Goal: Information Seeking & Learning: Check status

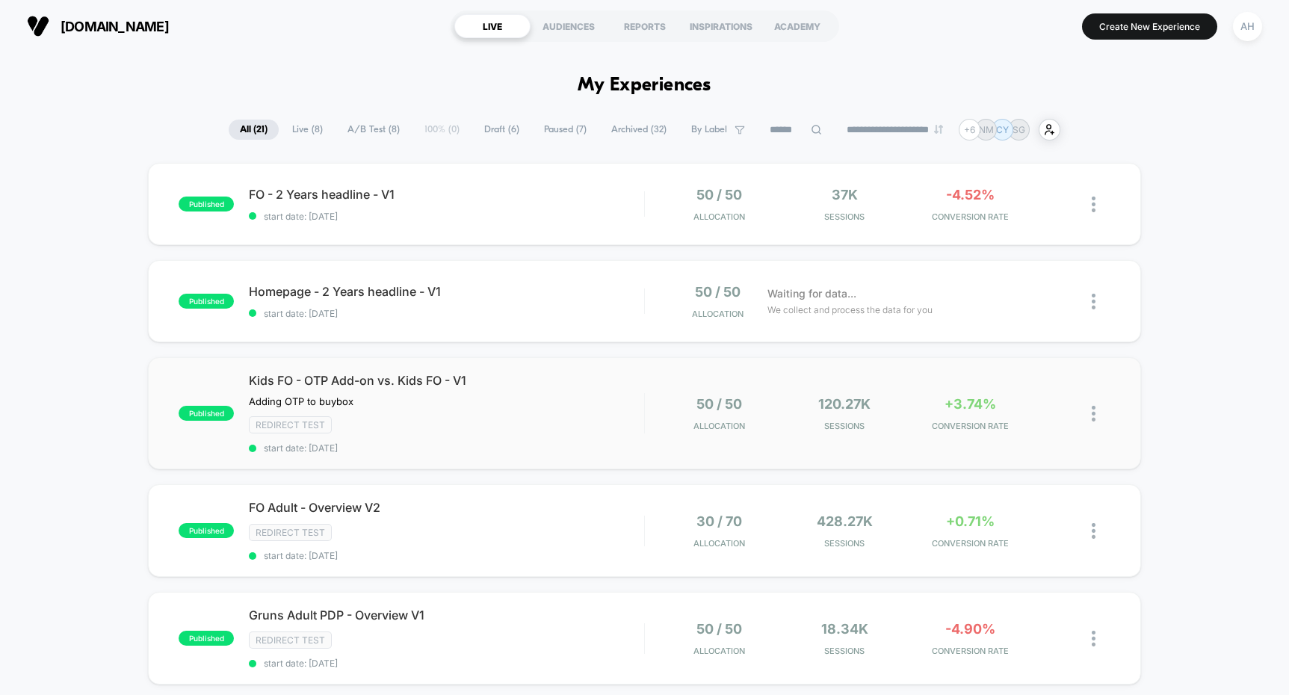
scroll to position [209, 0]
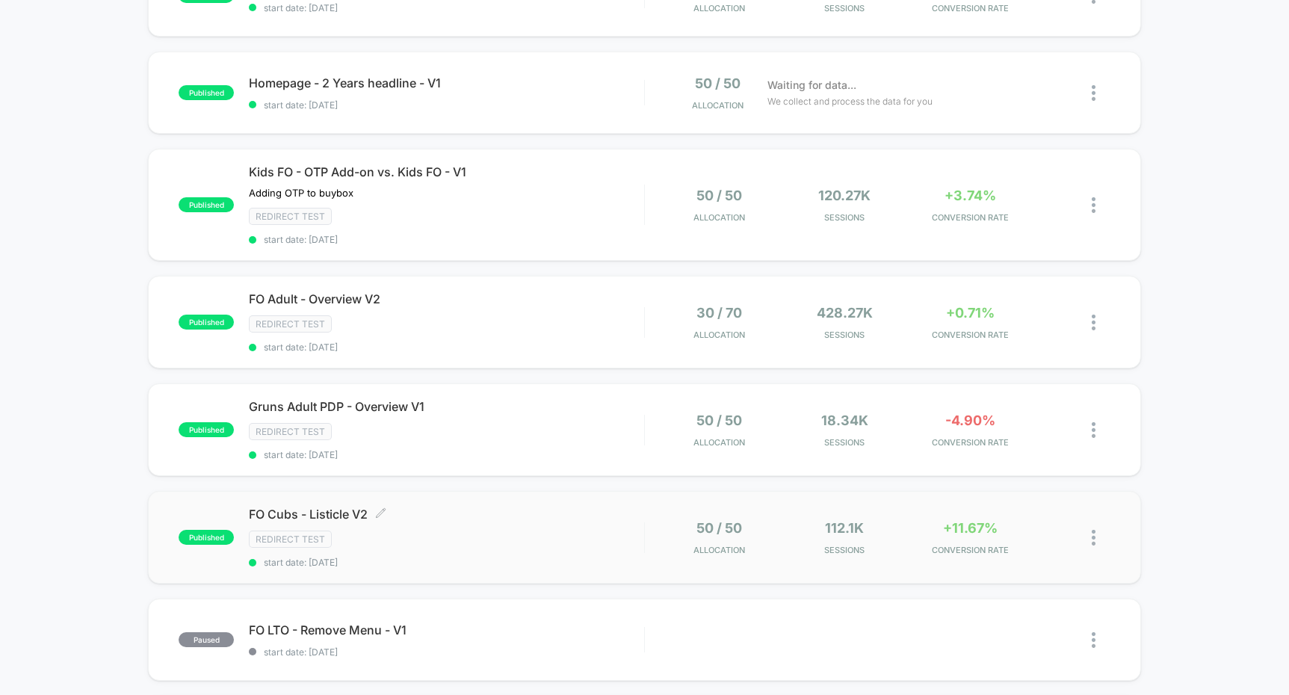
click at [544, 507] on span "FO Cubs - Listicle V2 Click to edit experience details" at bounding box center [446, 514] width 395 height 15
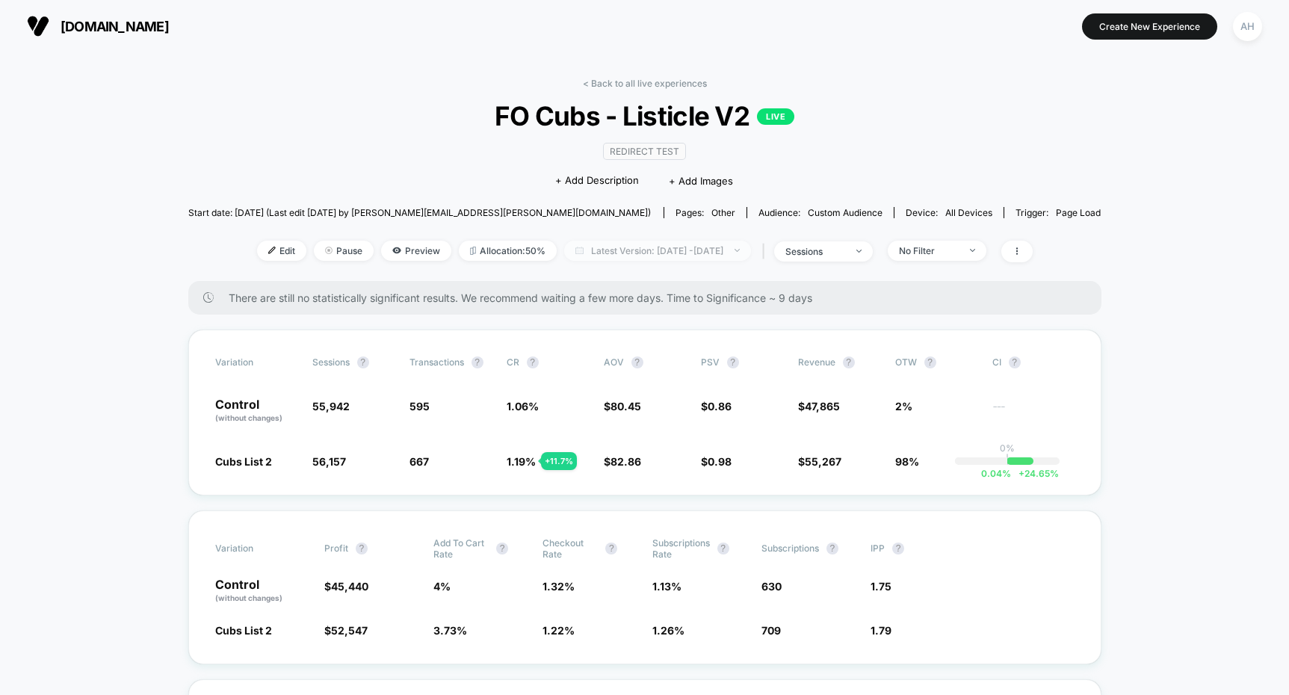
click at [669, 252] on span "Latest Version: [DATE] - [DATE]" at bounding box center [657, 251] width 187 height 20
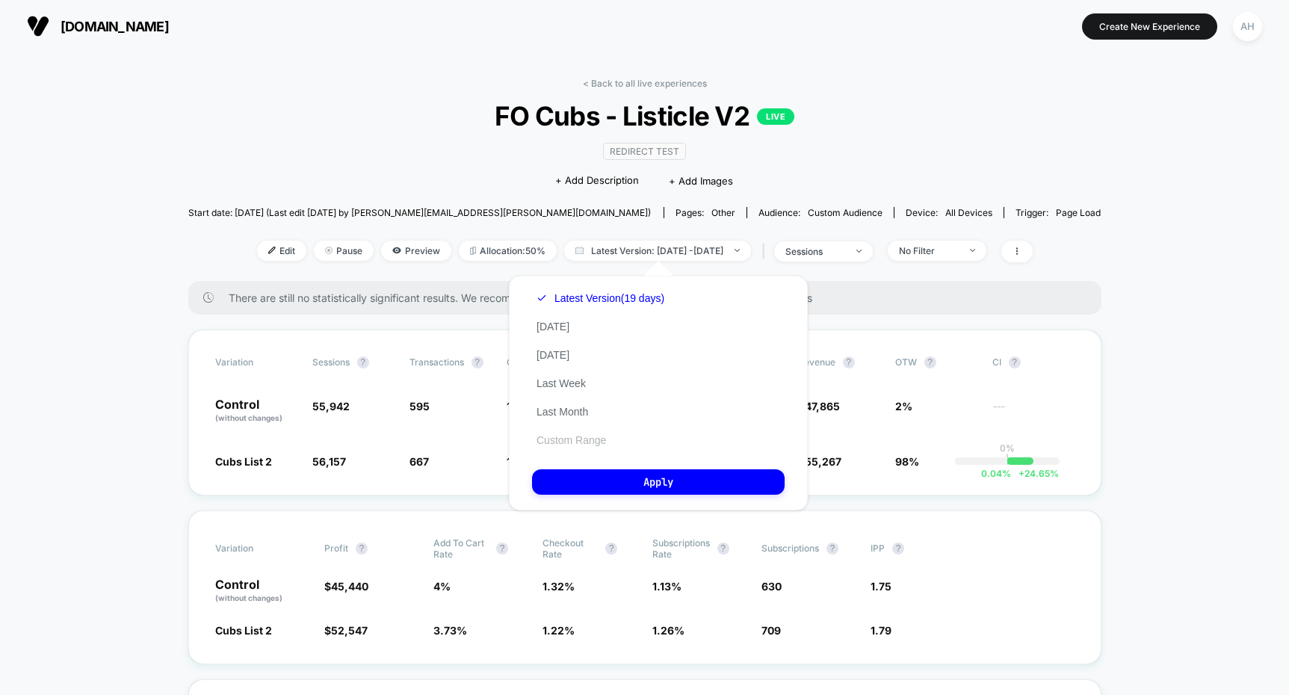
click at [581, 436] on button "Custom Range" at bounding box center [571, 439] width 78 height 13
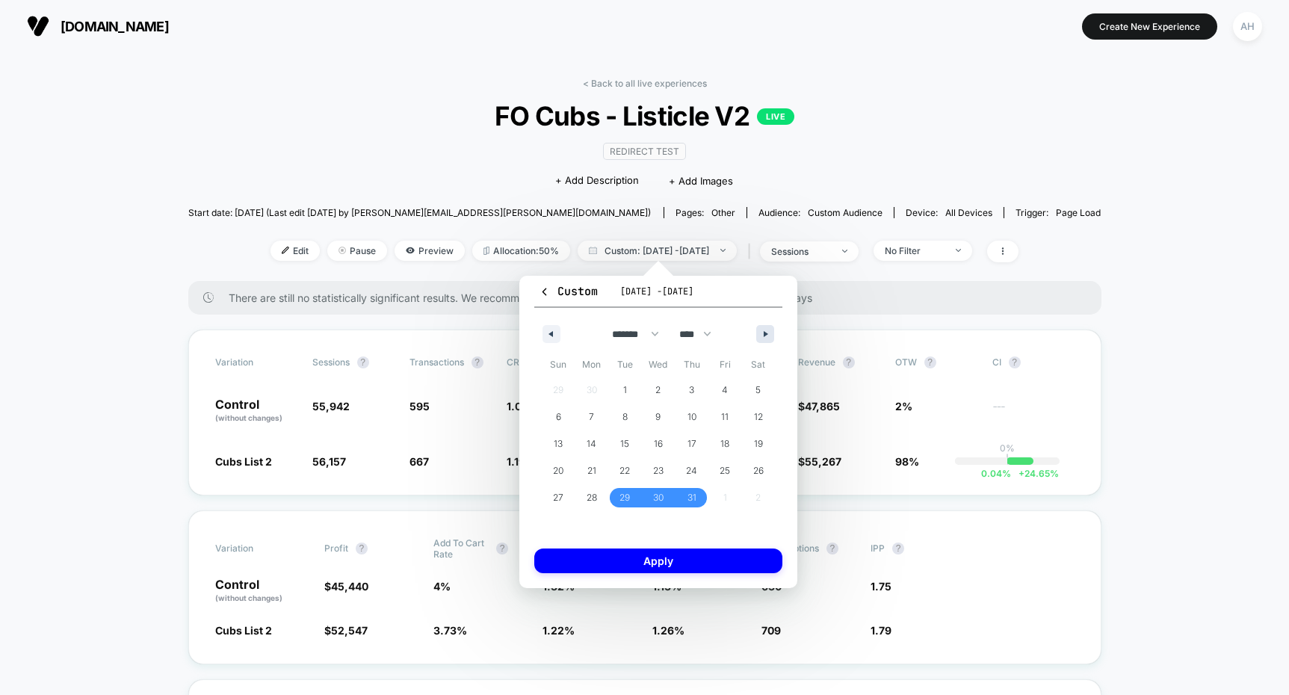
click at [770, 326] on button "button" at bounding box center [765, 334] width 18 height 18
select select "*"
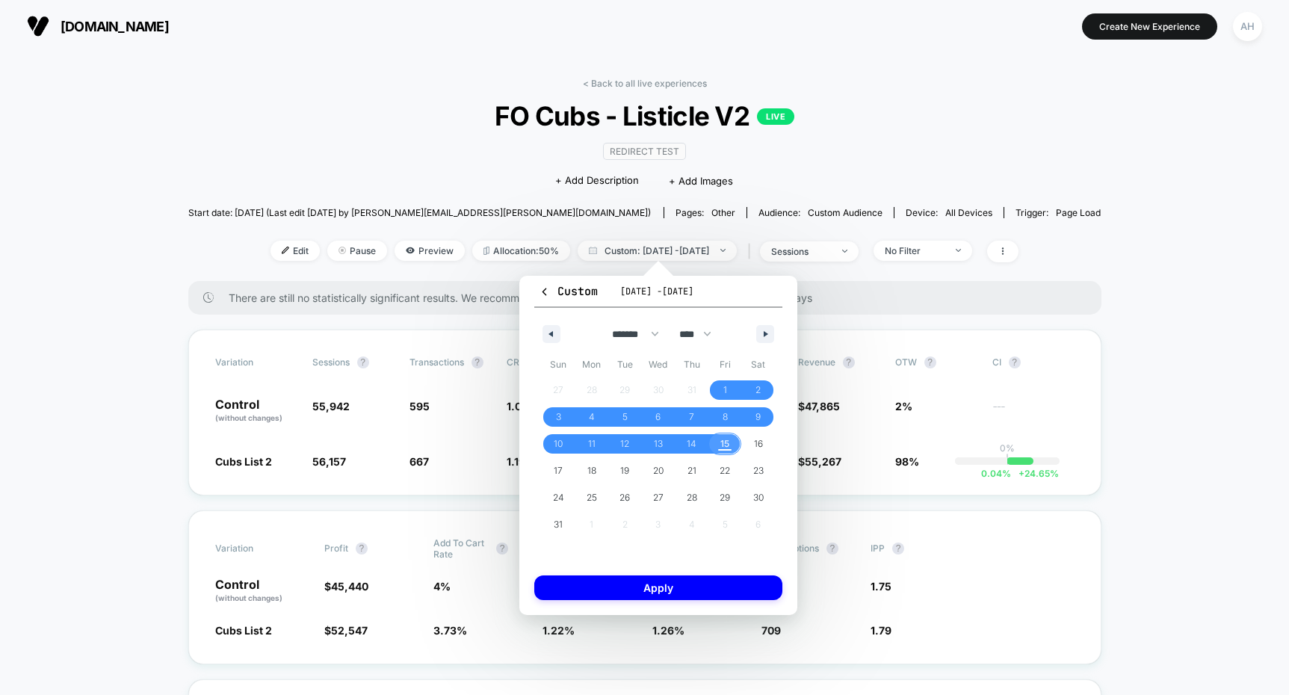
click at [725, 444] on span "15" at bounding box center [724, 443] width 9 height 27
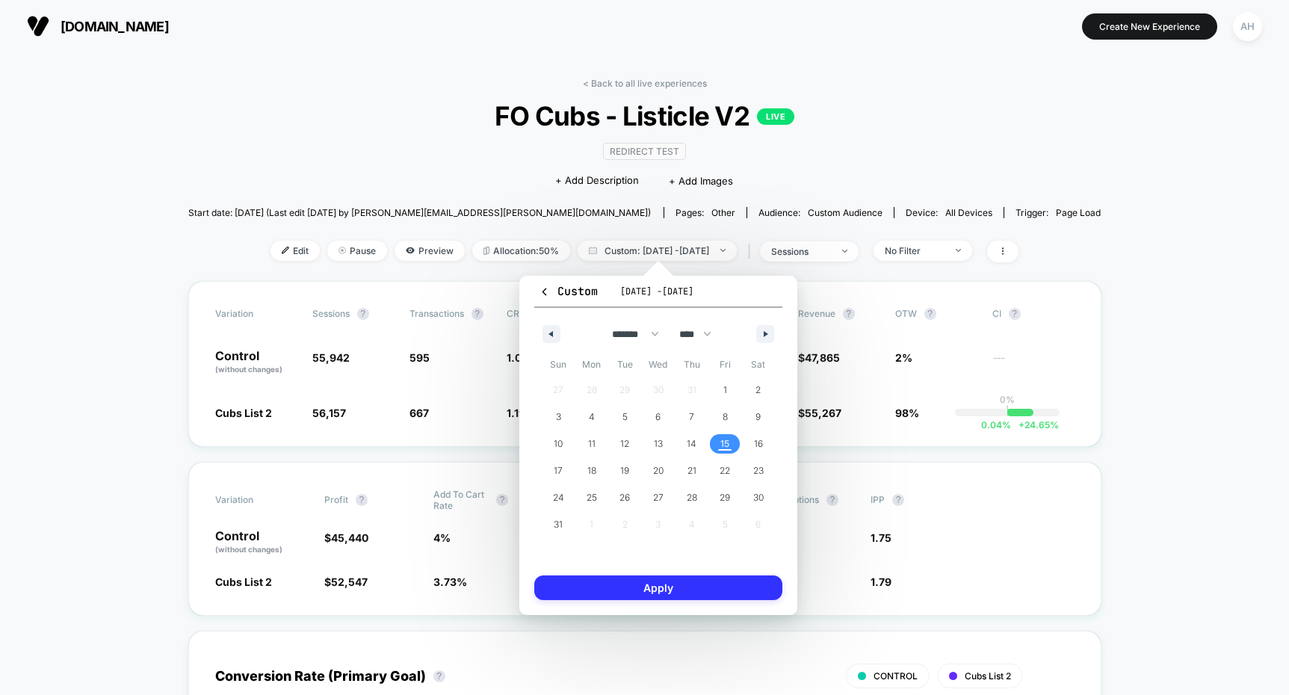
click at [698, 590] on button "Apply" at bounding box center [658, 587] width 248 height 25
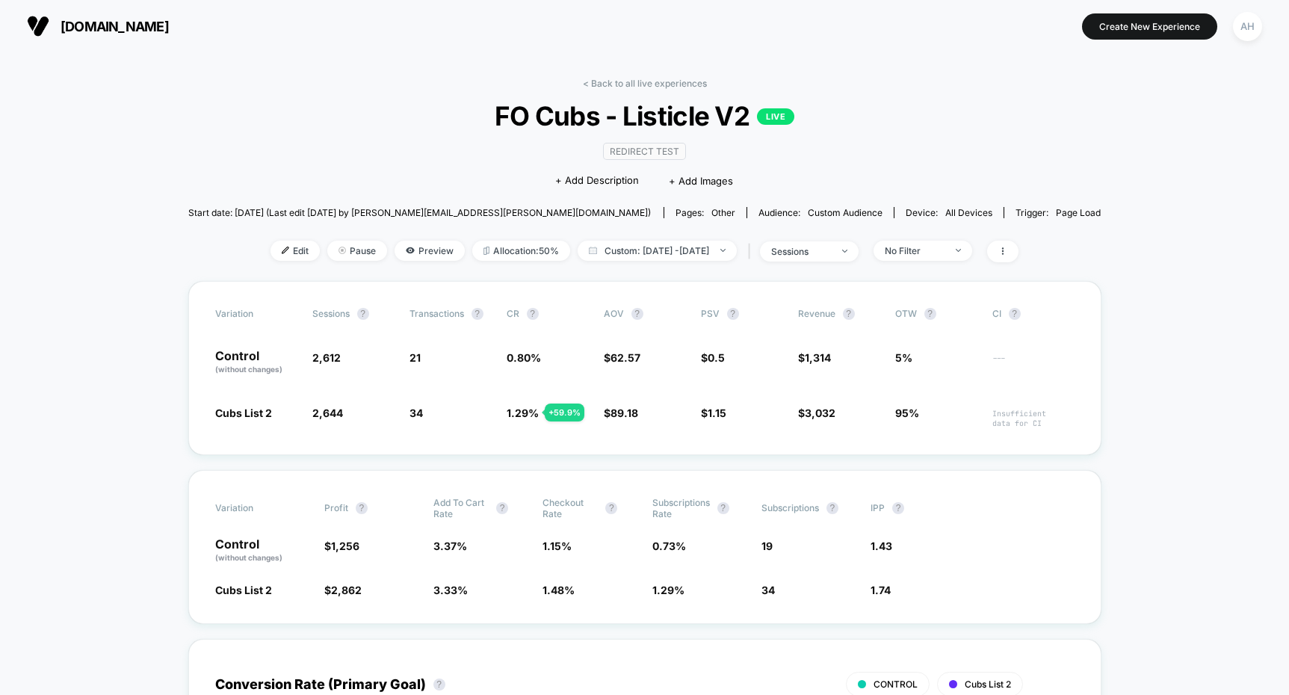
click at [670, 275] on div "< Back to all live experiences FO Cubs - Listicle V2 LIVE Redirect Test Click t…" at bounding box center [644, 179] width 913 height 203
click at [671, 235] on div "< Back to all live experiences FO Cubs - Listicle V2 LIVE Redirect Test Click t…" at bounding box center [644, 179] width 913 height 203
click at [667, 250] on span "Custom: [DATE] - [DATE]" at bounding box center [657, 251] width 159 height 20
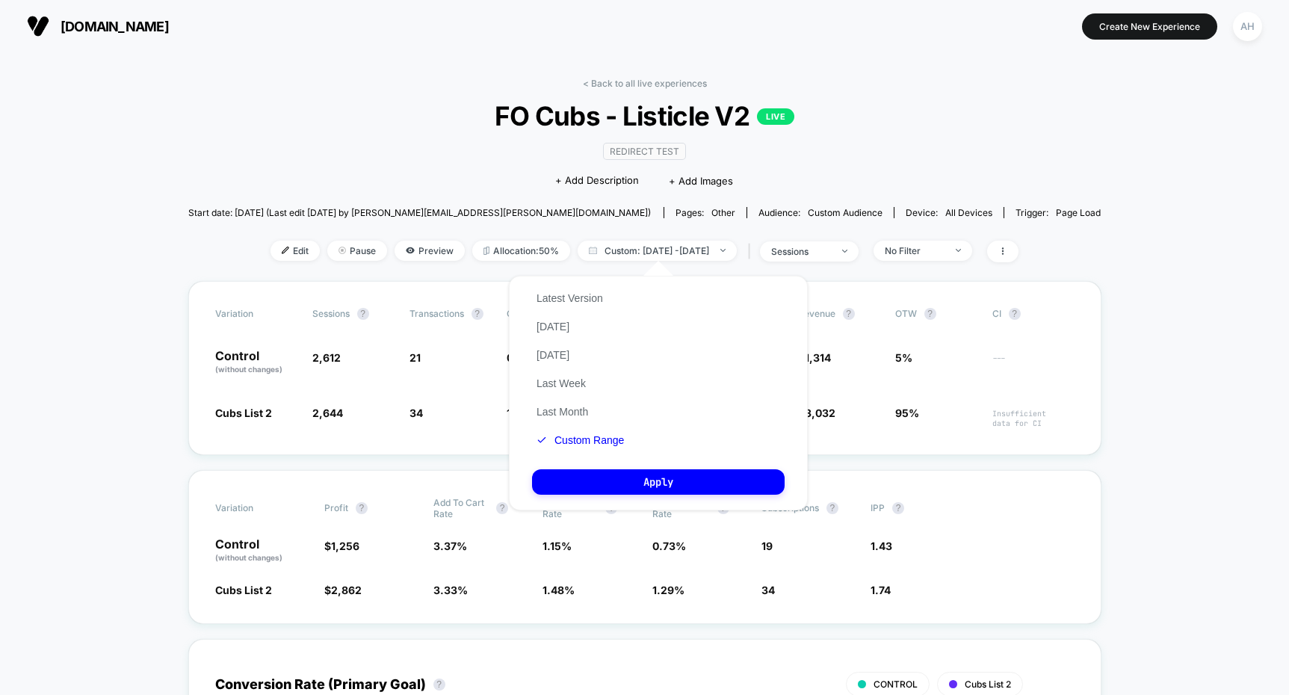
click at [587, 439] on button "Custom Range" at bounding box center [580, 439] width 96 height 13
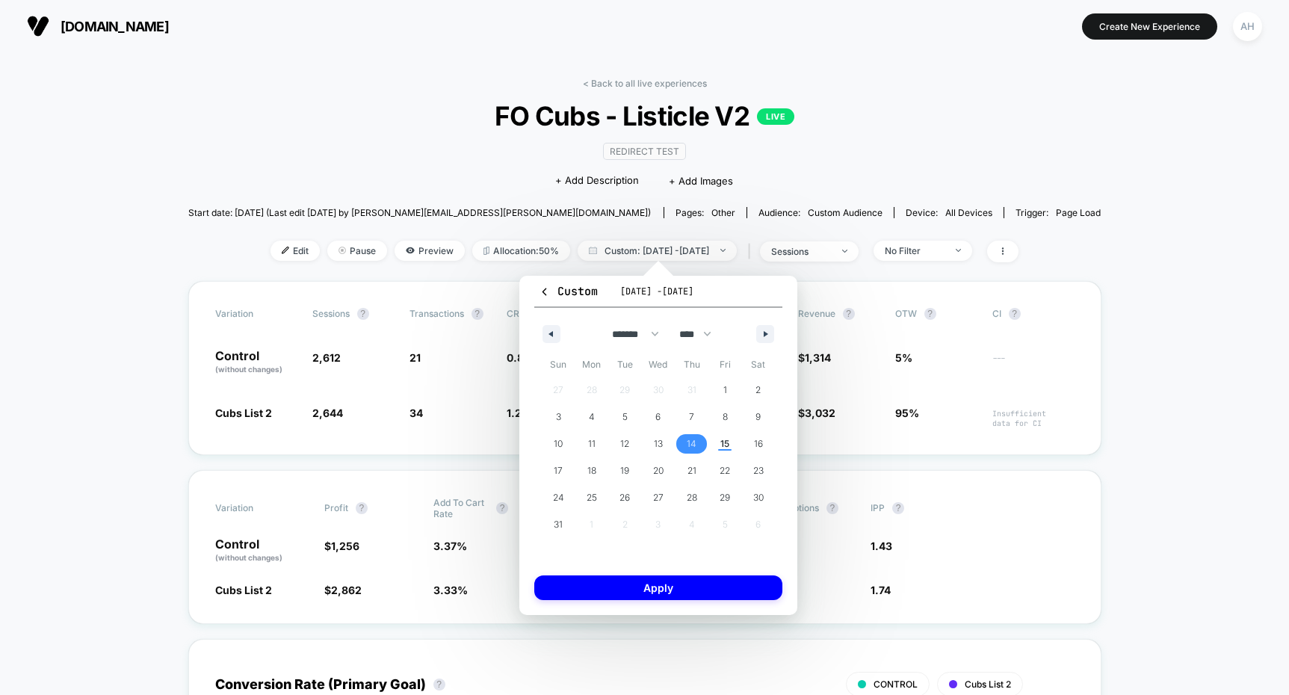
click at [691, 445] on span "14" at bounding box center [692, 443] width 10 height 27
click at [693, 442] on span "14" at bounding box center [692, 443] width 10 height 27
drag, startPoint x: 676, startPoint y: 585, endPoint x: 682, endPoint y: 573, distance: 13.7
click at [676, 585] on button "Apply" at bounding box center [658, 587] width 248 height 25
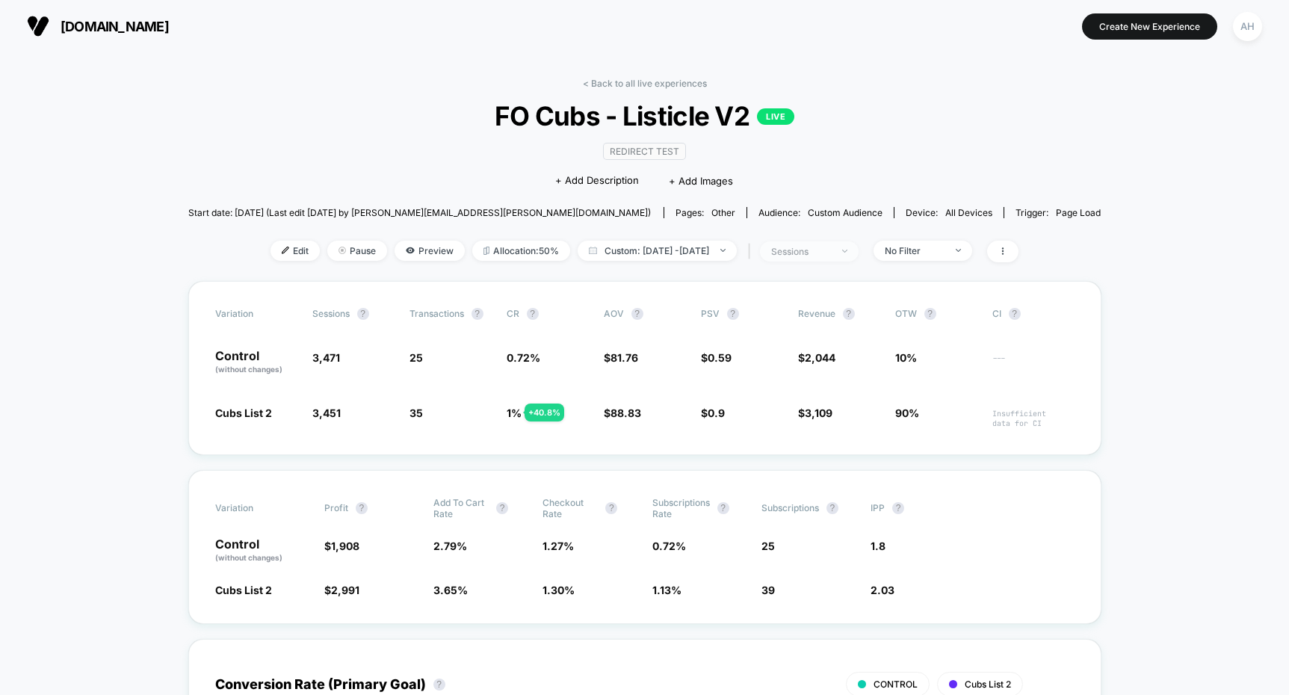
click at [859, 249] on span "sessions" at bounding box center [809, 251] width 99 height 20
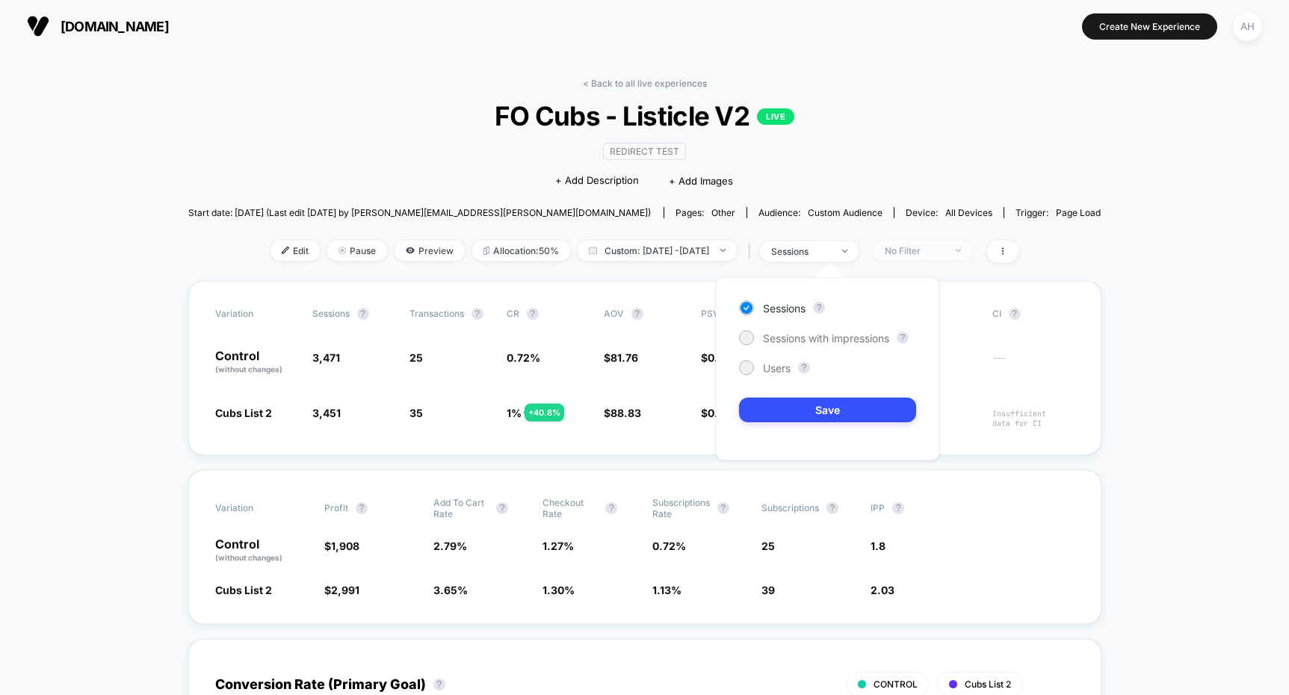
click at [945, 255] on div "No Filter" at bounding box center [915, 250] width 60 height 11
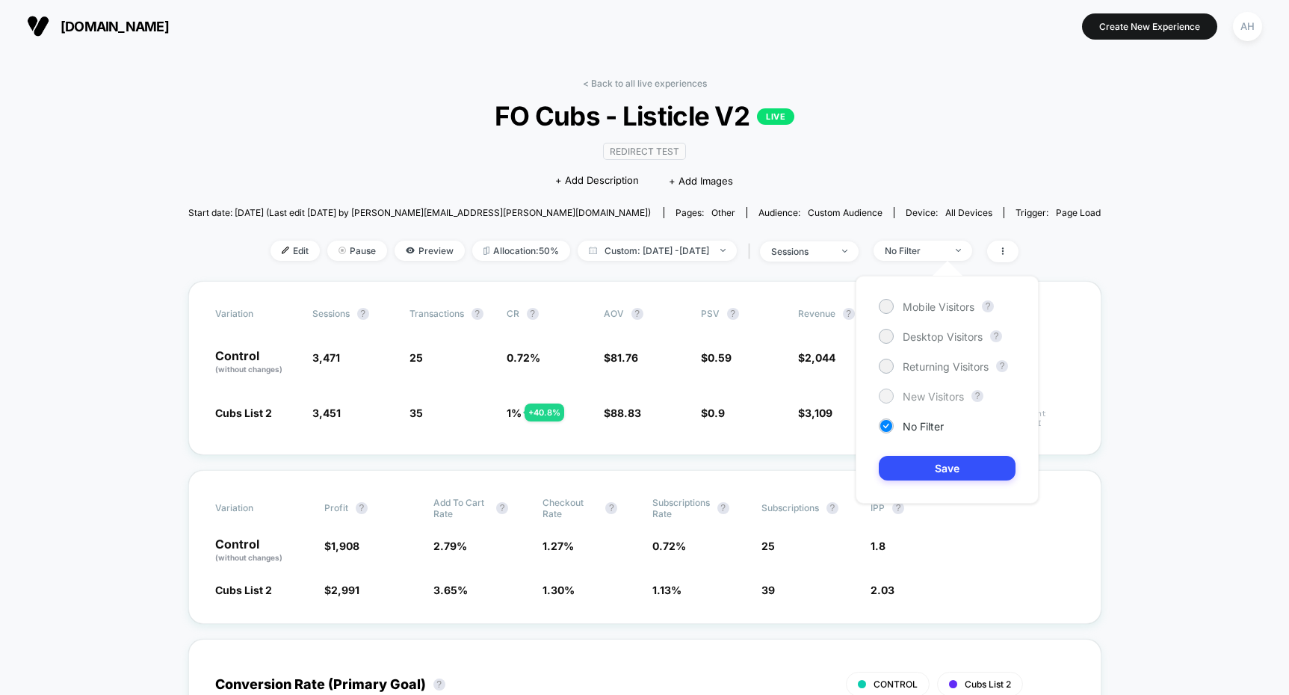
click at [929, 392] on span "New Visitors" at bounding box center [933, 396] width 61 height 13
click at [926, 461] on button "Save" at bounding box center [947, 468] width 137 height 25
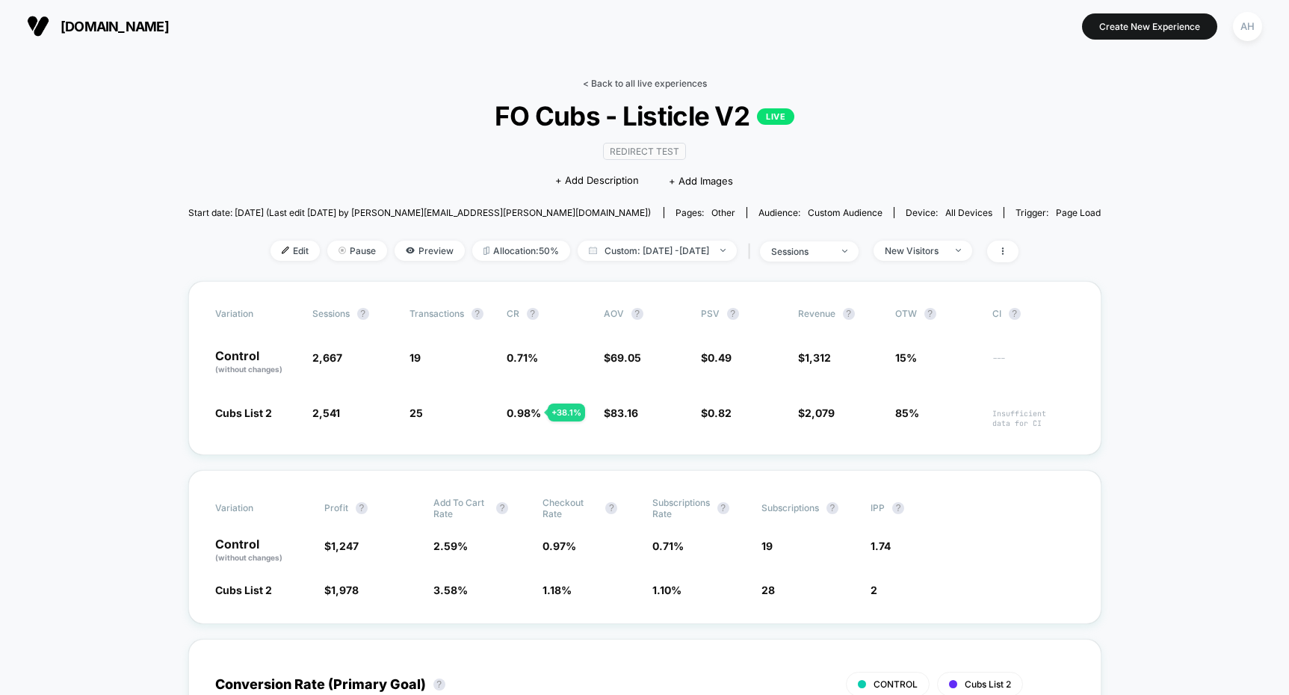
click at [636, 84] on link "< Back to all live experiences" at bounding box center [645, 83] width 124 height 11
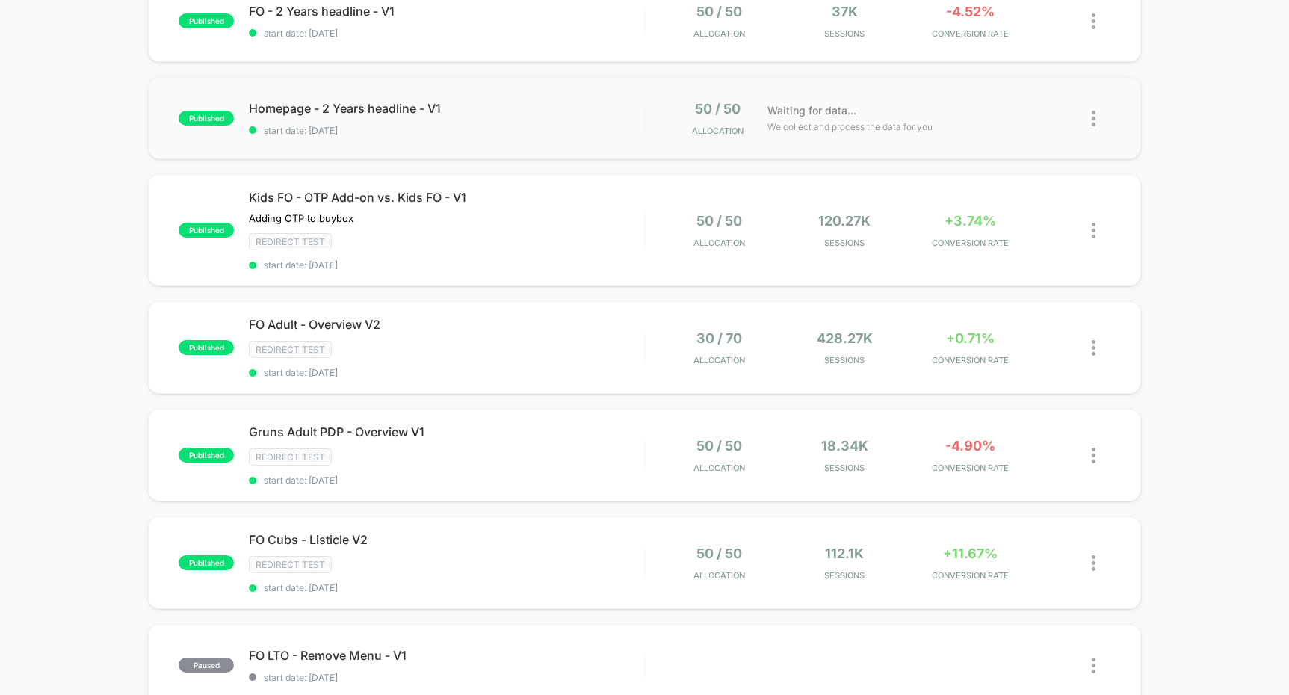
scroll to position [193, 0]
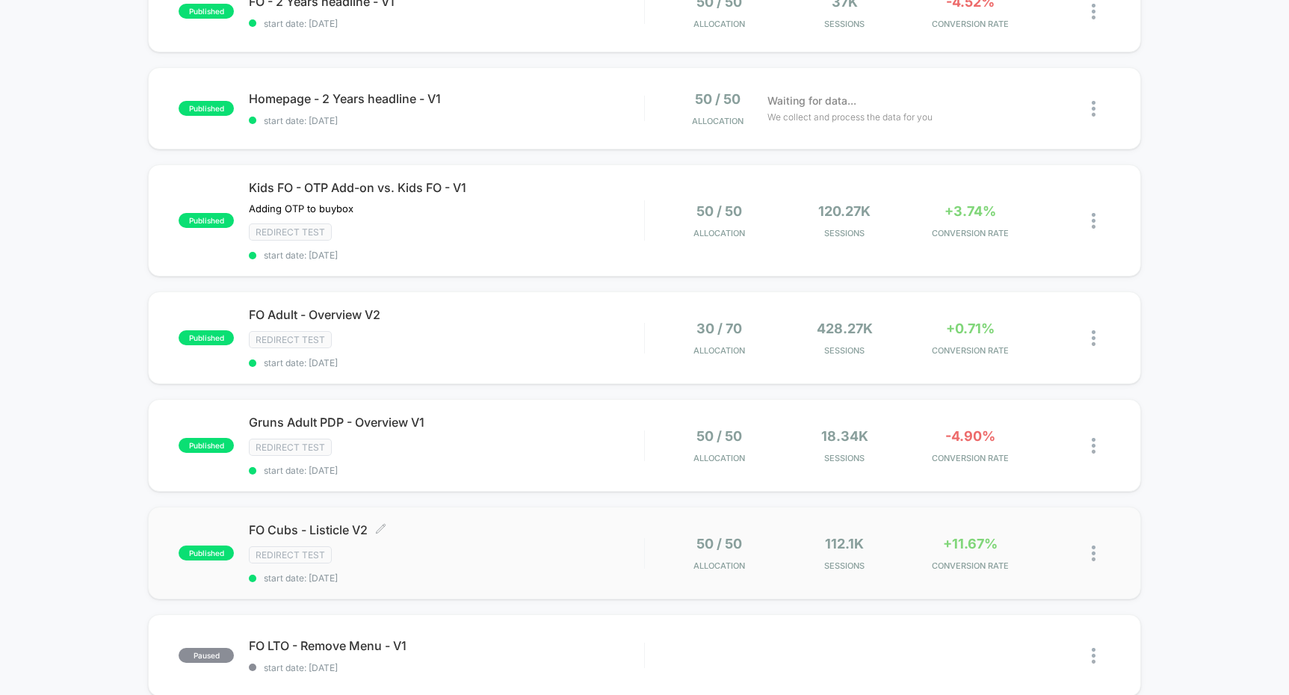
click at [569, 543] on div "FO Cubs - Listicle V2 Click to edit experience details Click to edit experience…" at bounding box center [446, 552] width 395 height 61
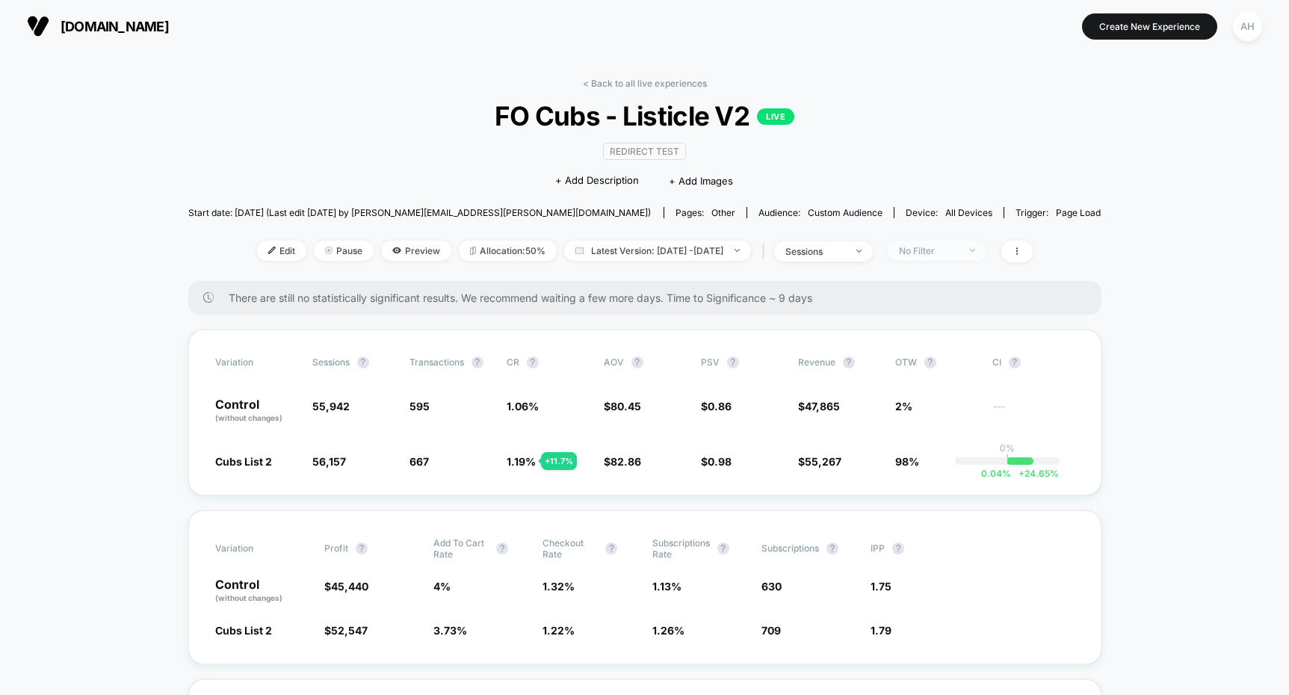
click at [952, 253] on div "No Filter" at bounding box center [929, 250] width 60 height 11
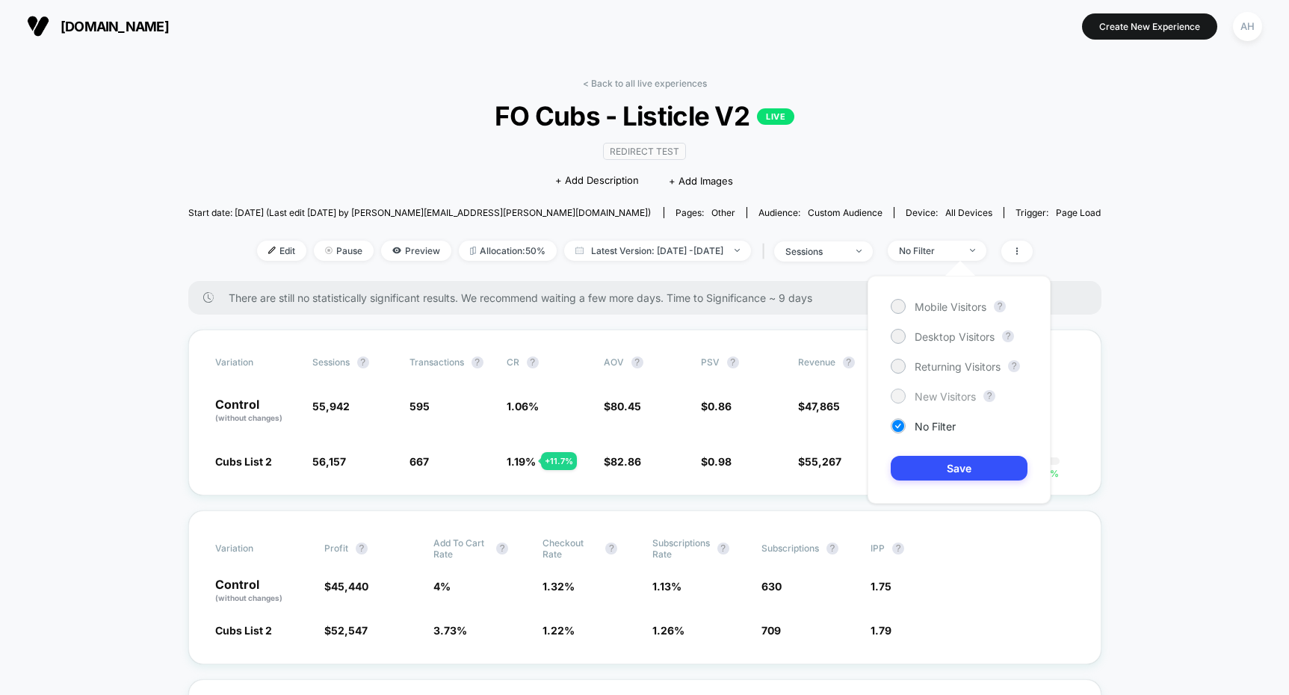
click at [939, 402] on div "New Visitors" at bounding box center [933, 396] width 85 height 15
click at [945, 468] on button "Save" at bounding box center [959, 468] width 137 height 25
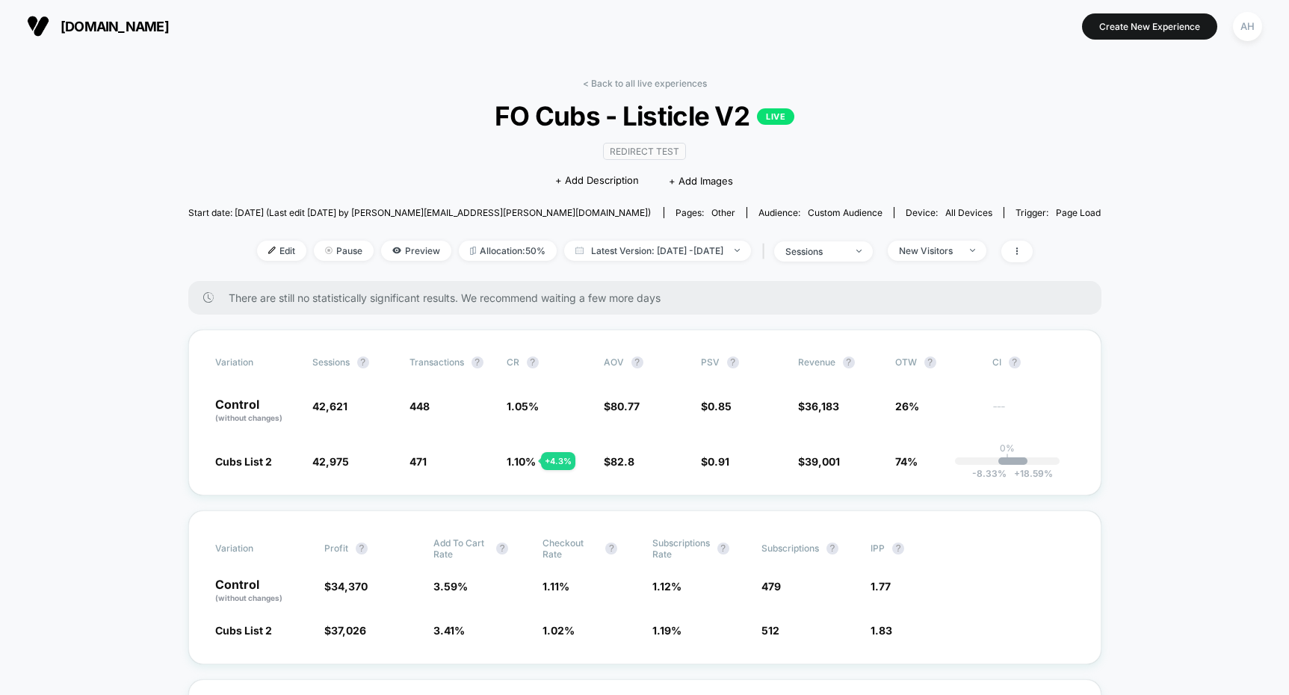
click at [642, 81] on link "< Back to all live experiences" at bounding box center [645, 83] width 124 height 11
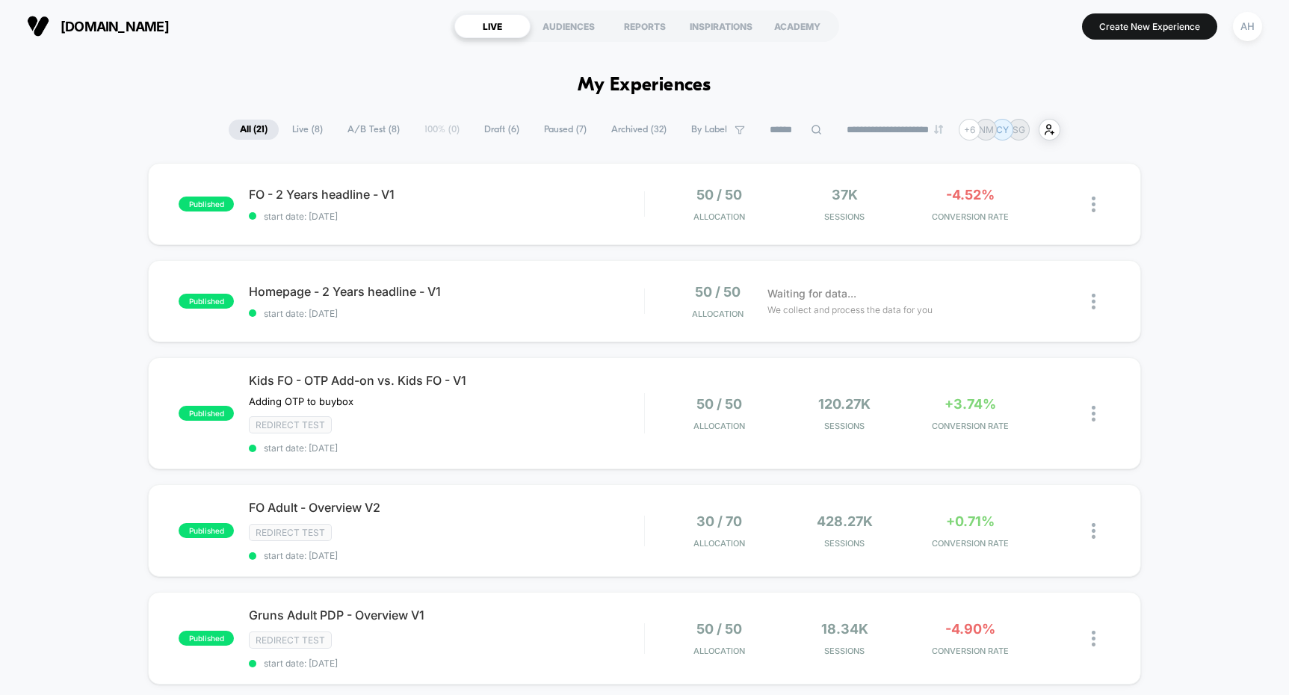
drag, startPoint x: 66, startPoint y: 388, endPoint x: 1058, endPoint y: 20, distance: 1058.4
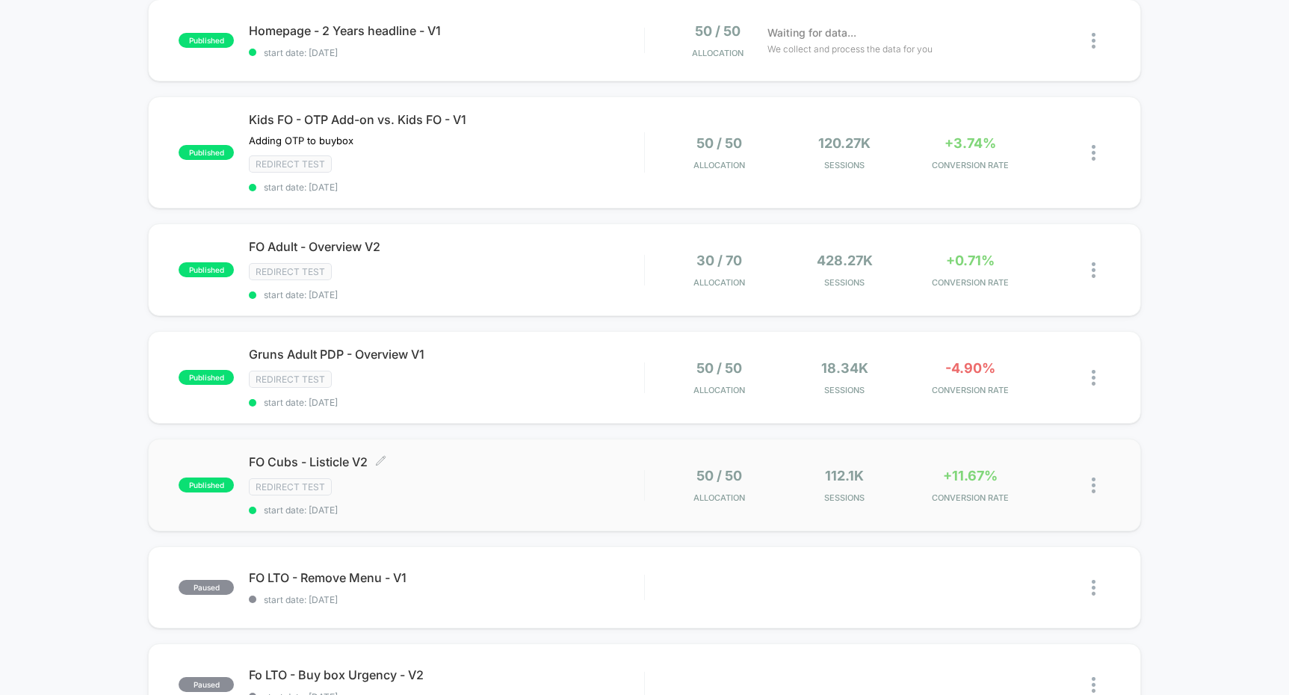
click at [588, 457] on span "FO Cubs - Listicle V2 Click to edit experience details" at bounding box center [446, 461] width 395 height 15
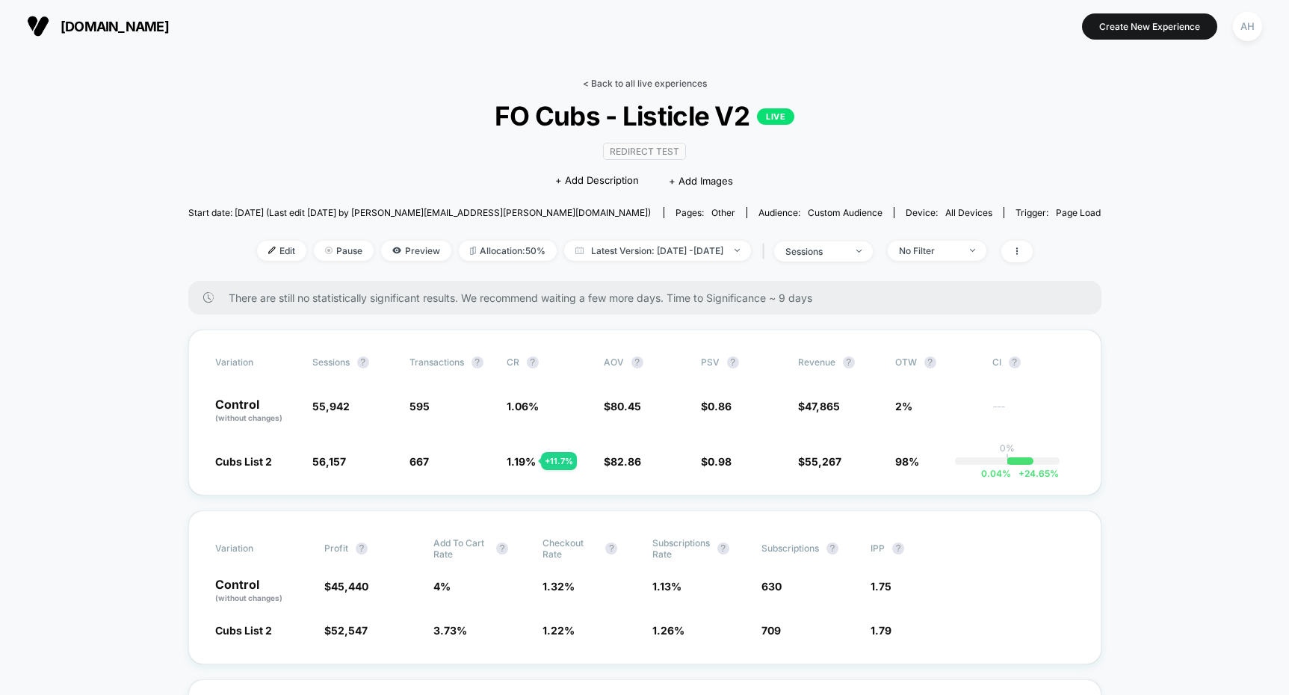
click at [635, 85] on link "< Back to all live experiences" at bounding box center [645, 83] width 124 height 11
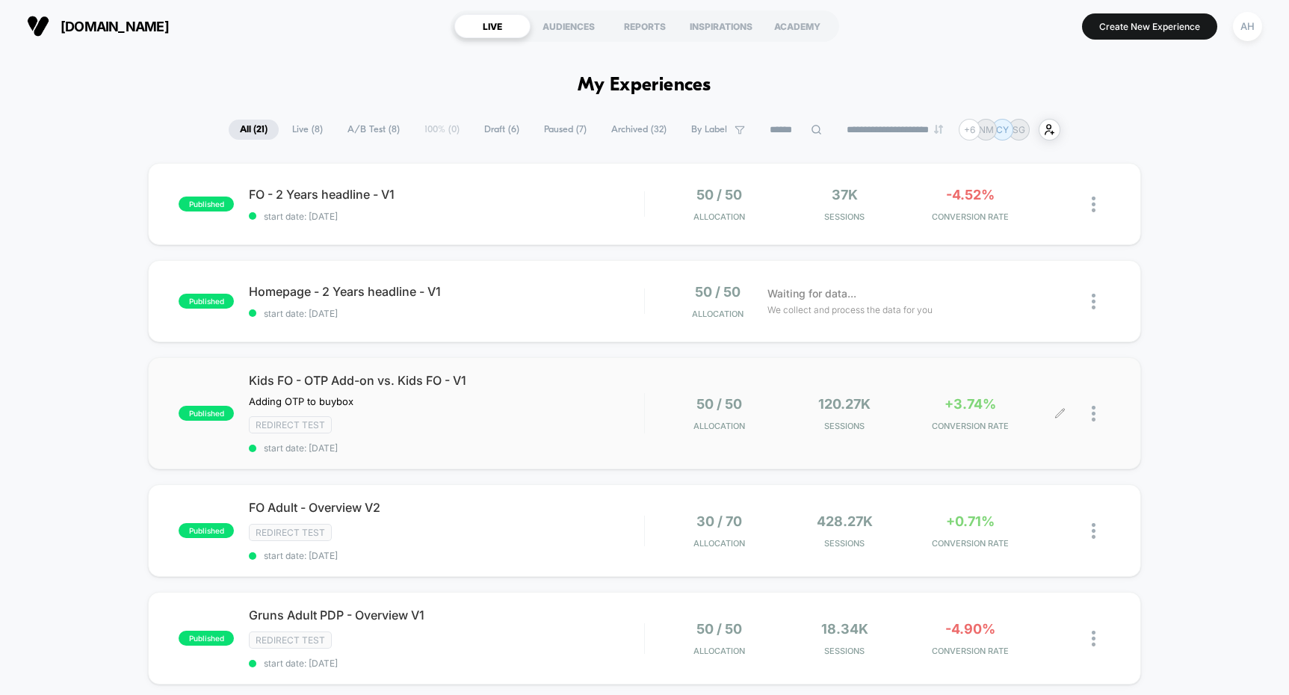
click at [653, 412] on div "50 / 50 Allocation 120.27k Sessions +3.74% CONVERSION RATE" at bounding box center [877, 413] width 465 height 35
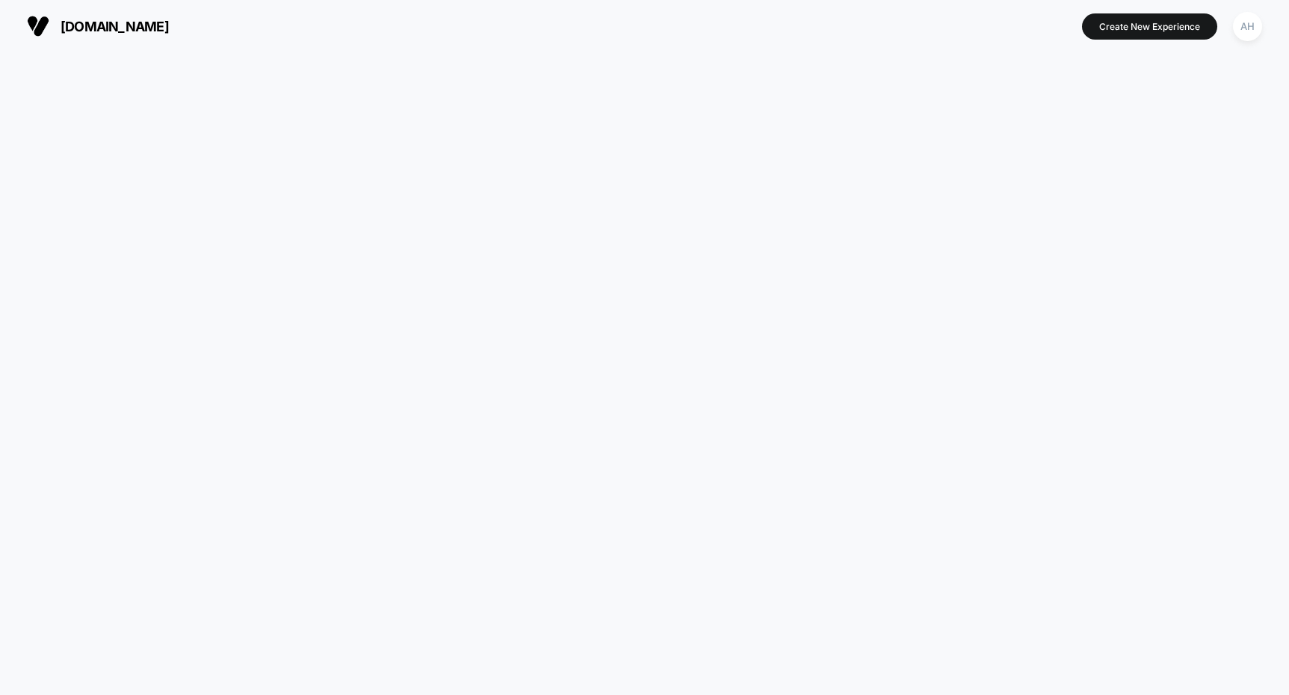
click at [560, 413] on div at bounding box center [644, 373] width 1289 height 643
